Goal: Navigation & Orientation: Find specific page/section

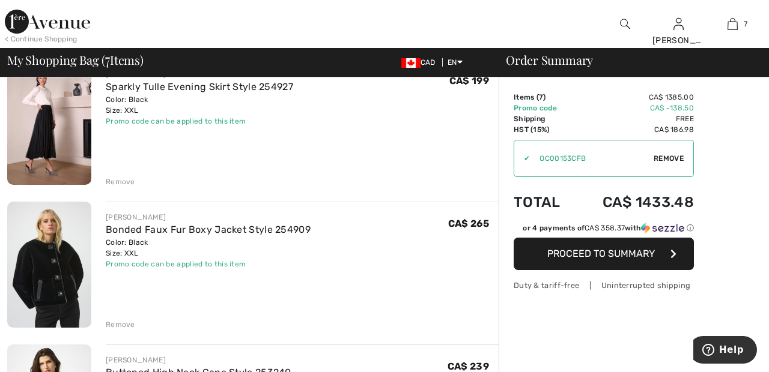
scroll to position [690, 0]
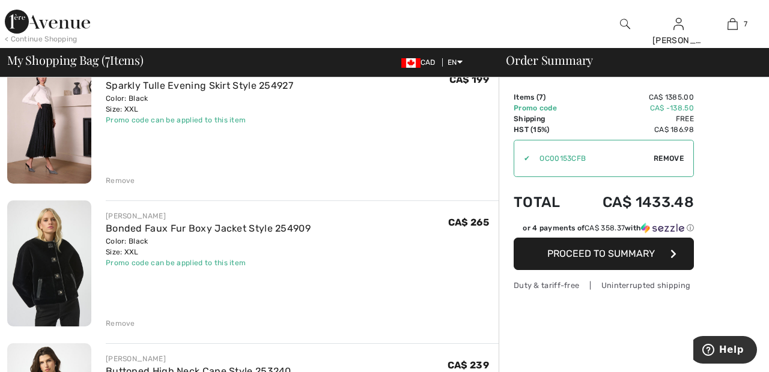
click at [126, 323] on div "Remove" at bounding box center [120, 323] width 29 height 11
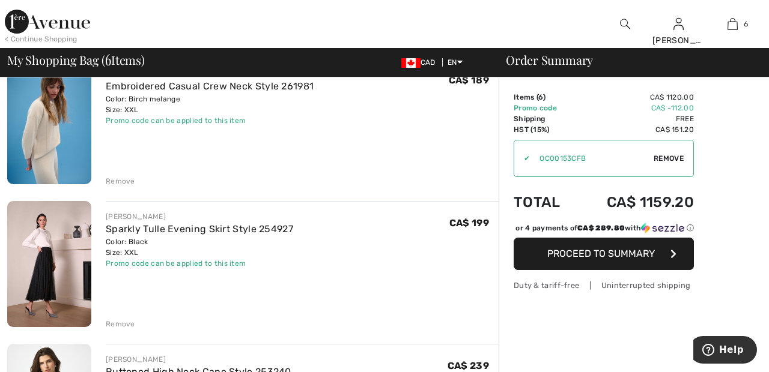
scroll to position [545, 0]
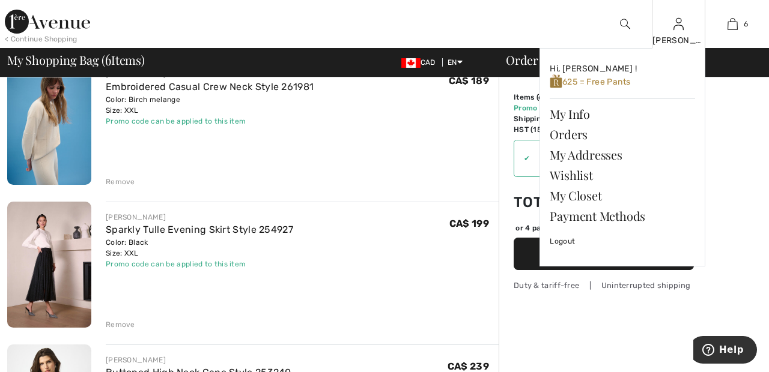
click at [681, 25] on img at bounding box center [678, 24] width 10 height 14
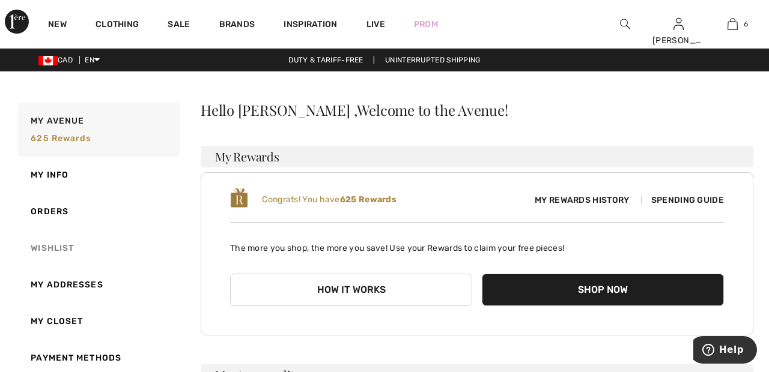
click at [65, 242] on link "Wishlist" at bounding box center [98, 248] width 165 height 37
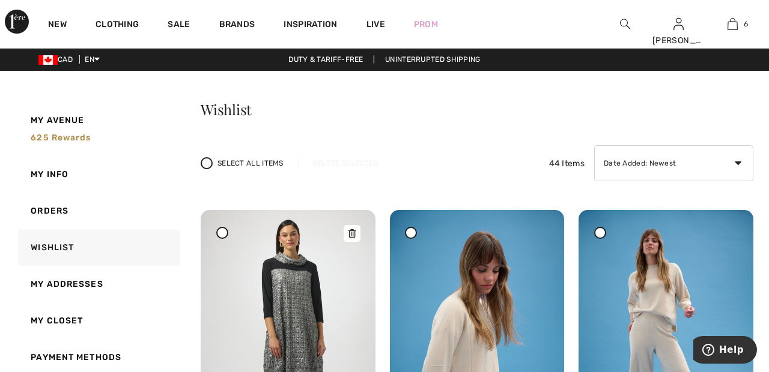
click at [314, 300] on img at bounding box center [288, 340] width 175 height 261
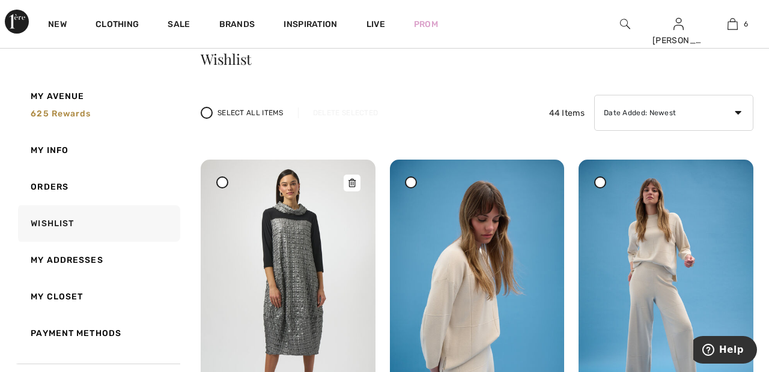
scroll to position [58, 0]
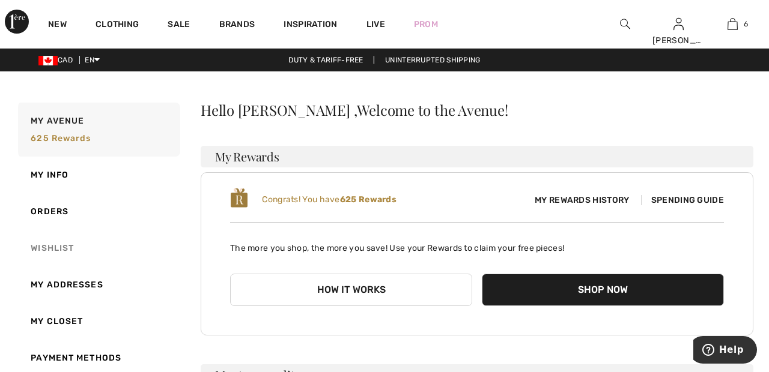
click at [67, 243] on link "Wishlist" at bounding box center [98, 248] width 165 height 37
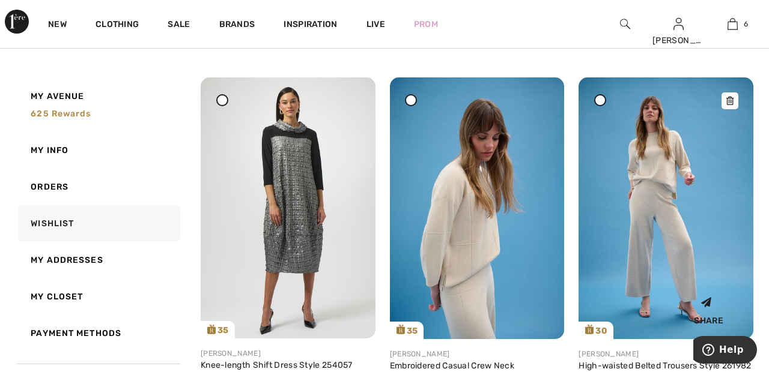
click at [661, 195] on img at bounding box center [666, 208] width 175 height 262
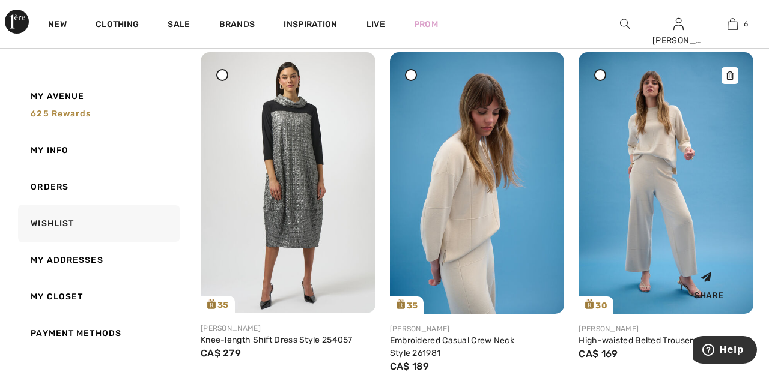
scroll to position [191, 0]
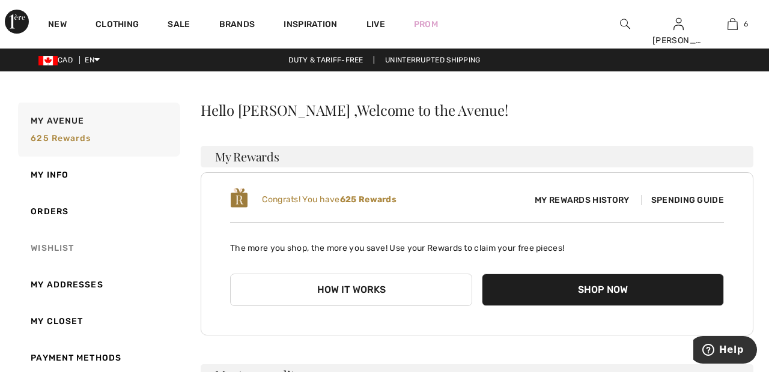
click at [64, 250] on link "Wishlist" at bounding box center [98, 248] width 165 height 37
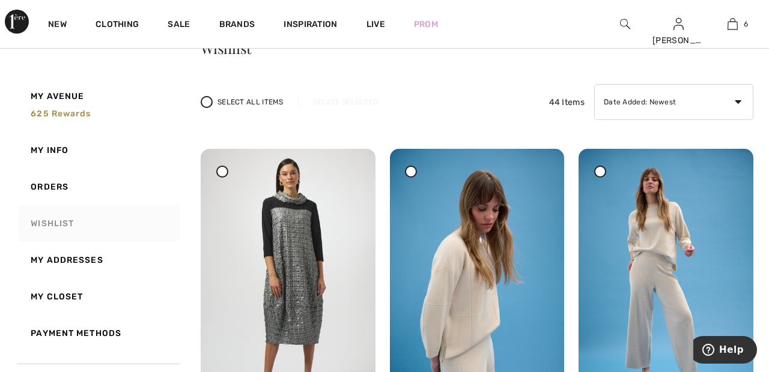
scroll to position [93, 0]
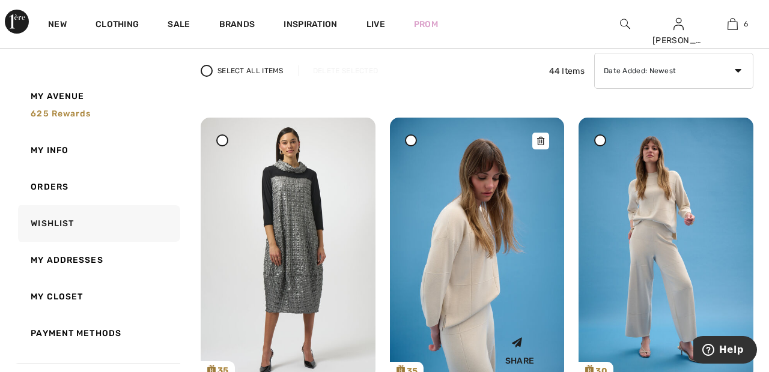
click at [482, 257] on img at bounding box center [477, 249] width 175 height 262
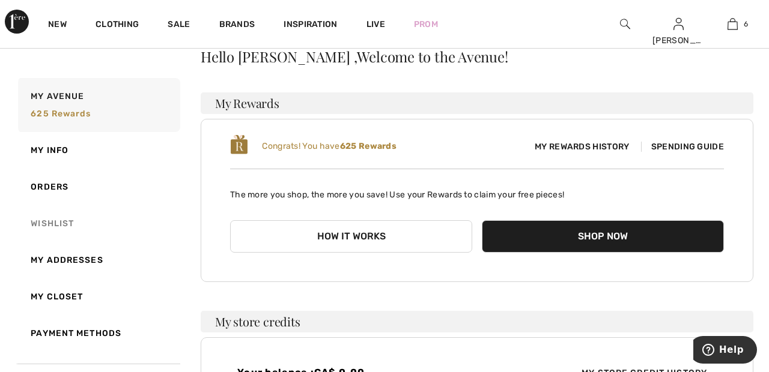
click at [72, 223] on link "Wishlist" at bounding box center [98, 223] width 165 height 37
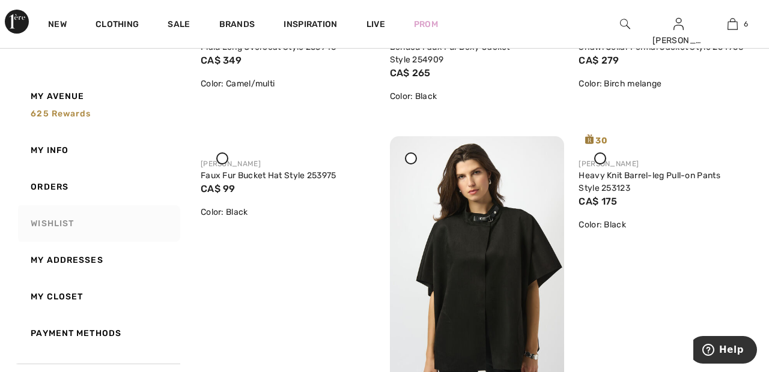
scroll to position [1583, 0]
